Goal: Information Seeking & Learning: Learn about a topic

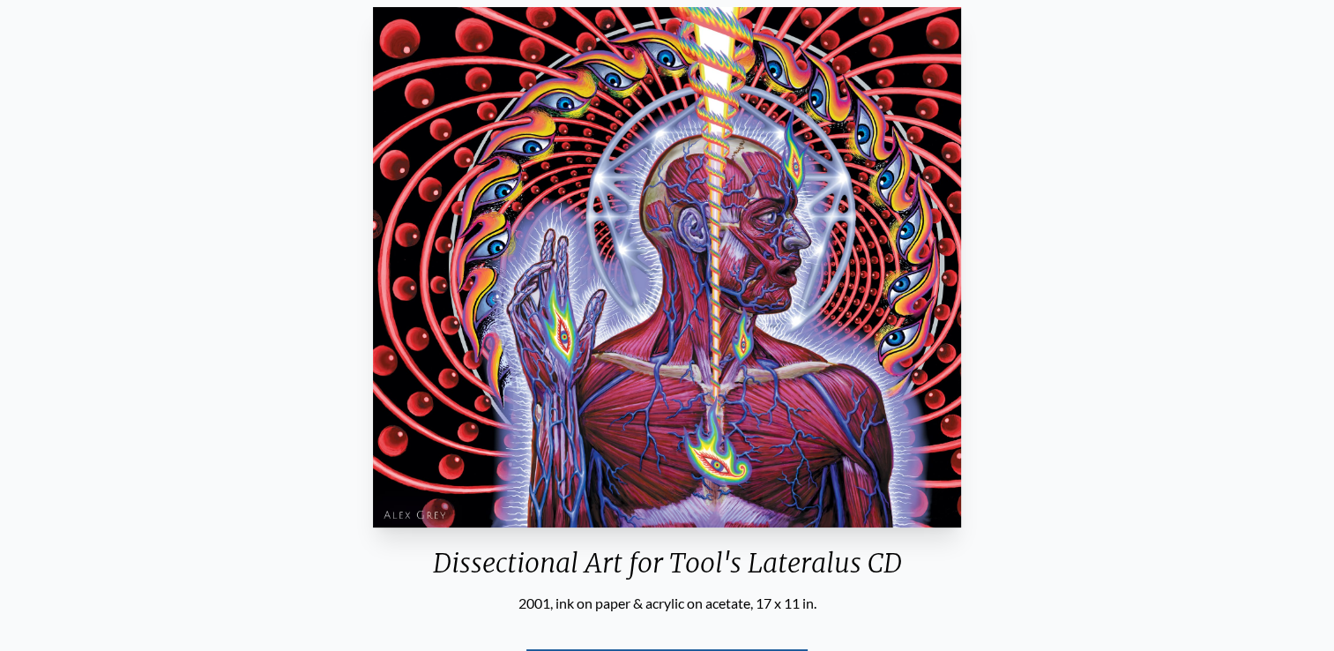
scroll to position [265, 0]
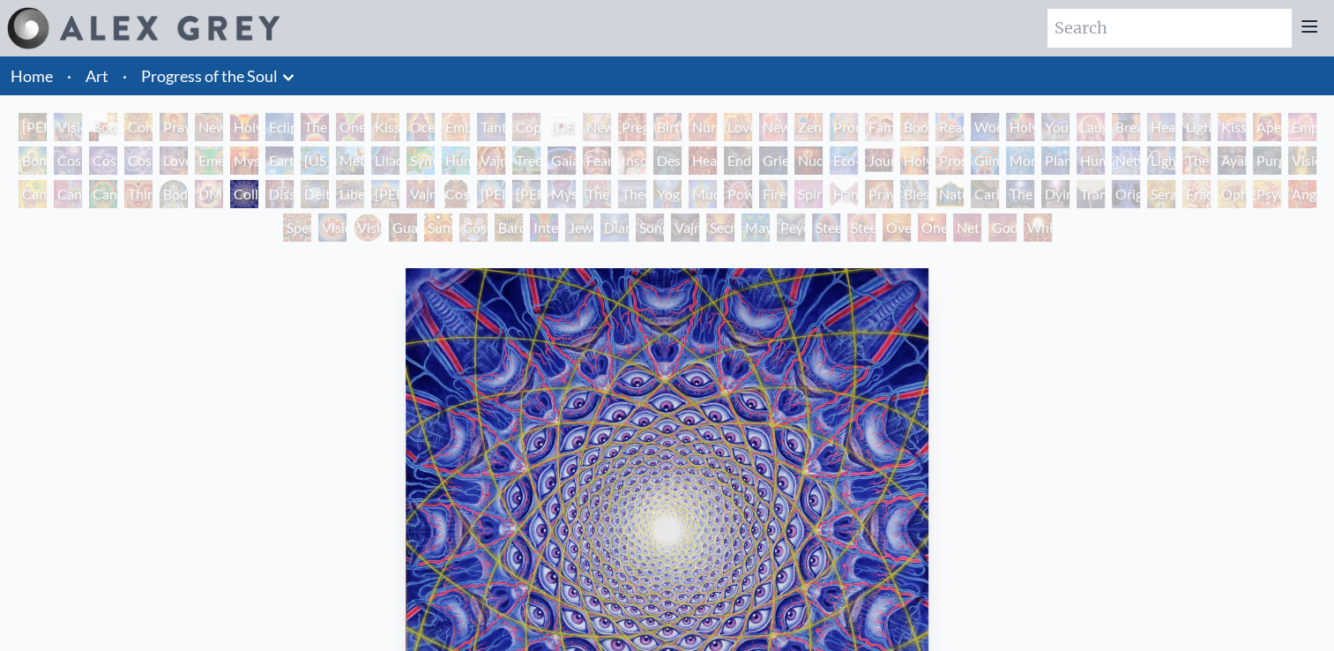
click at [102, 77] on link "Art" at bounding box center [97, 76] width 23 height 25
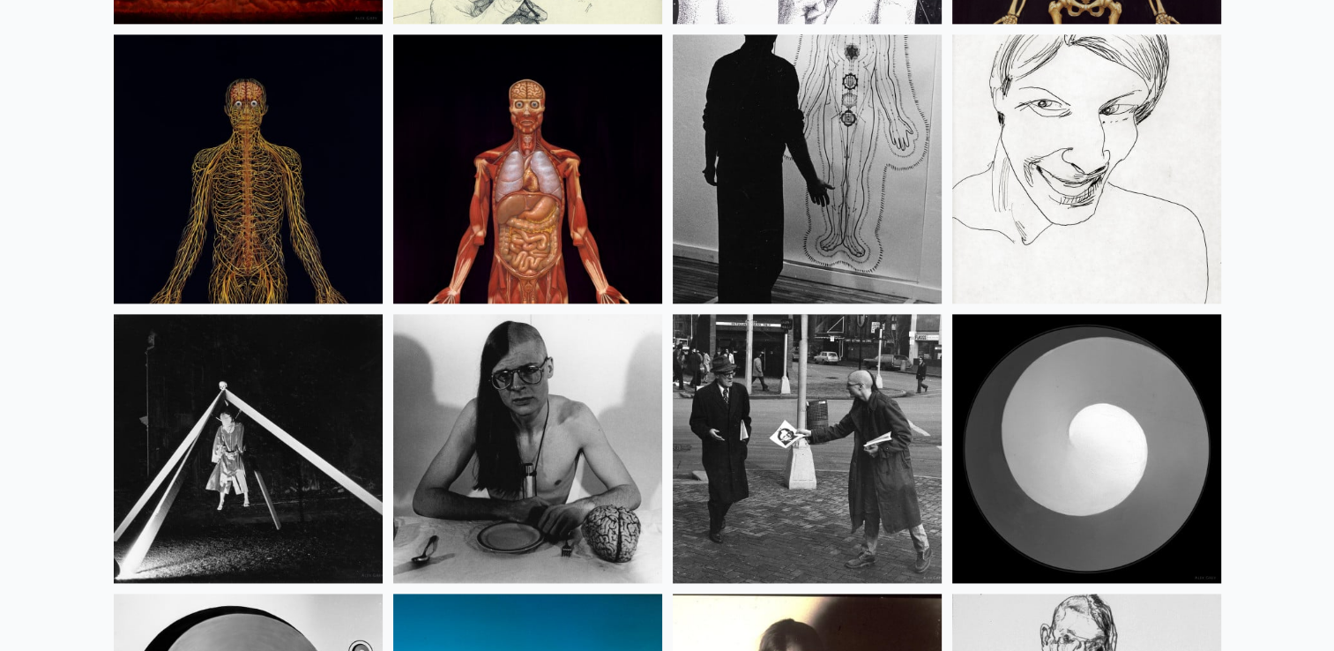
scroll to position [22315, 0]
